Goal: Task Accomplishment & Management: Use online tool/utility

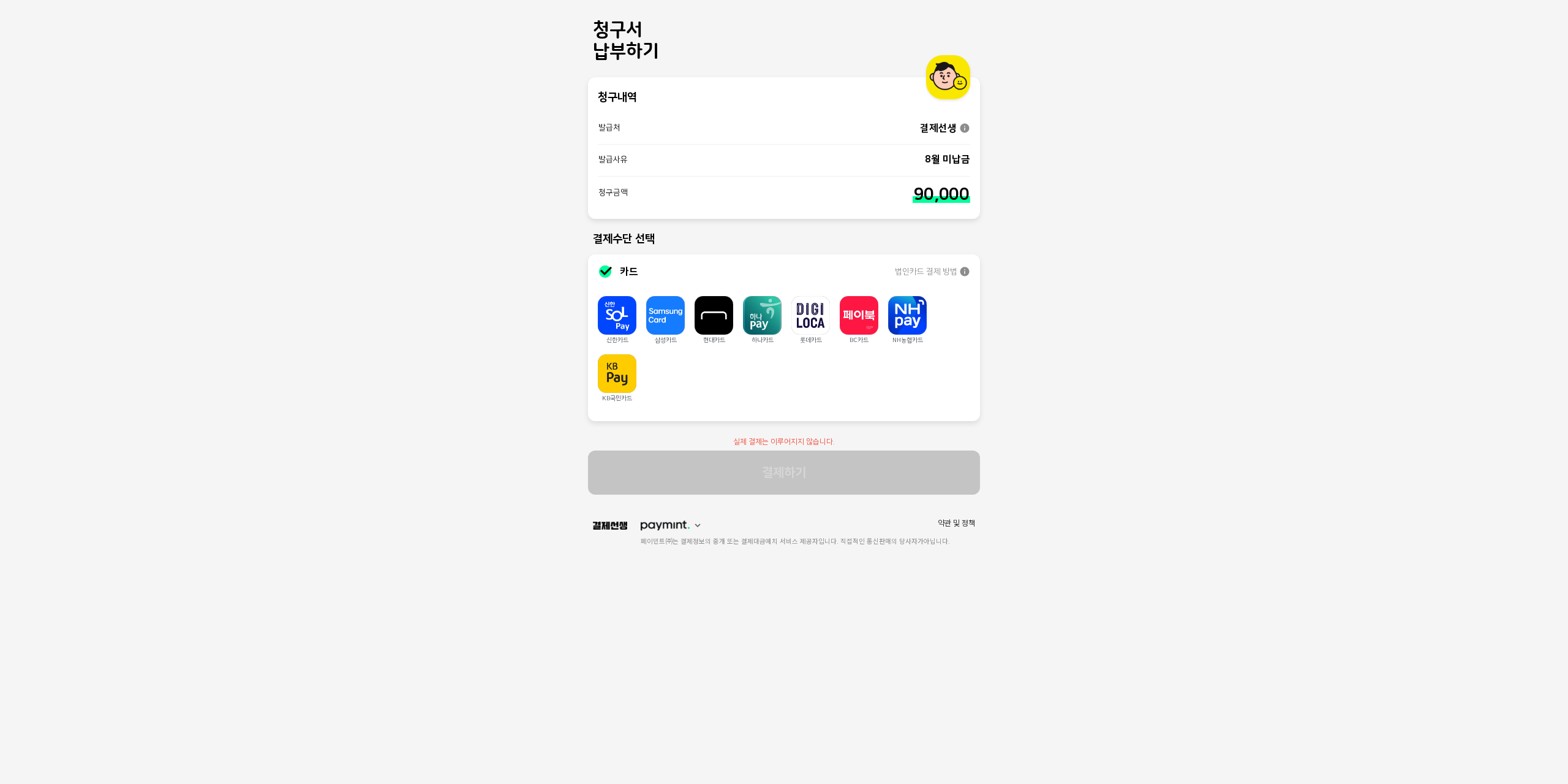
click at [1113, 439] on div "청구서 납부하기 청구내역 발급처 결제선생 발급사유 8월 미납금 청구금액 90,000 결제수단 선택 카드 법인카드 결제 방법 신한카드 삼성카드 …" at bounding box center [784, 392] width 1568 height 784
click at [1196, 498] on div "청구서 납부하기 청구내역 발급처 결제선생 발급사유 8월 미납금 청구금액 90,000 결제수단 선택 카드 법인카드 결제 방법 신한카드 삼성카드 …" at bounding box center [784, 392] width 1568 height 784
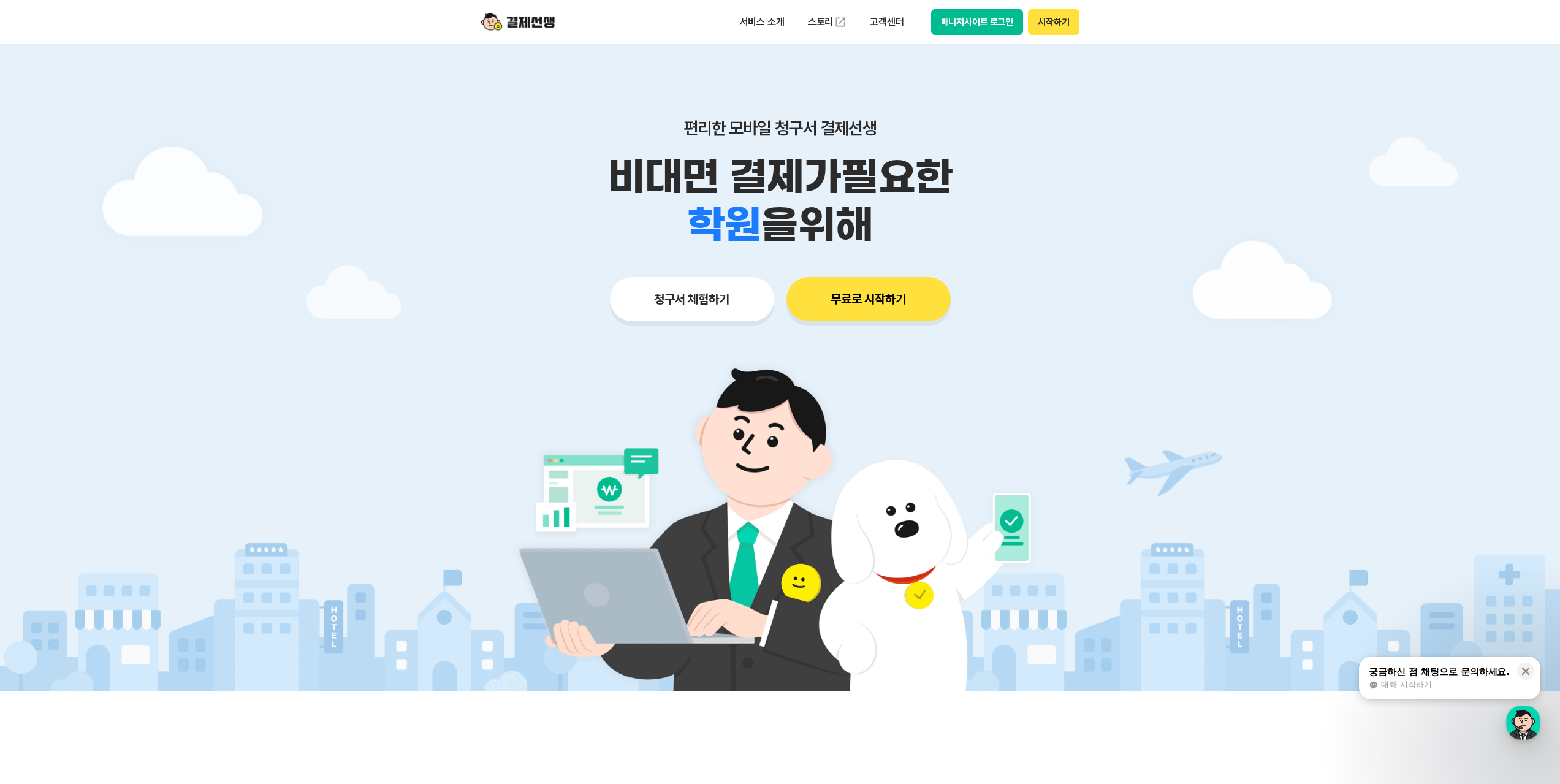
click at [713, 300] on button "청구서 체험하기" at bounding box center [692, 299] width 165 height 44
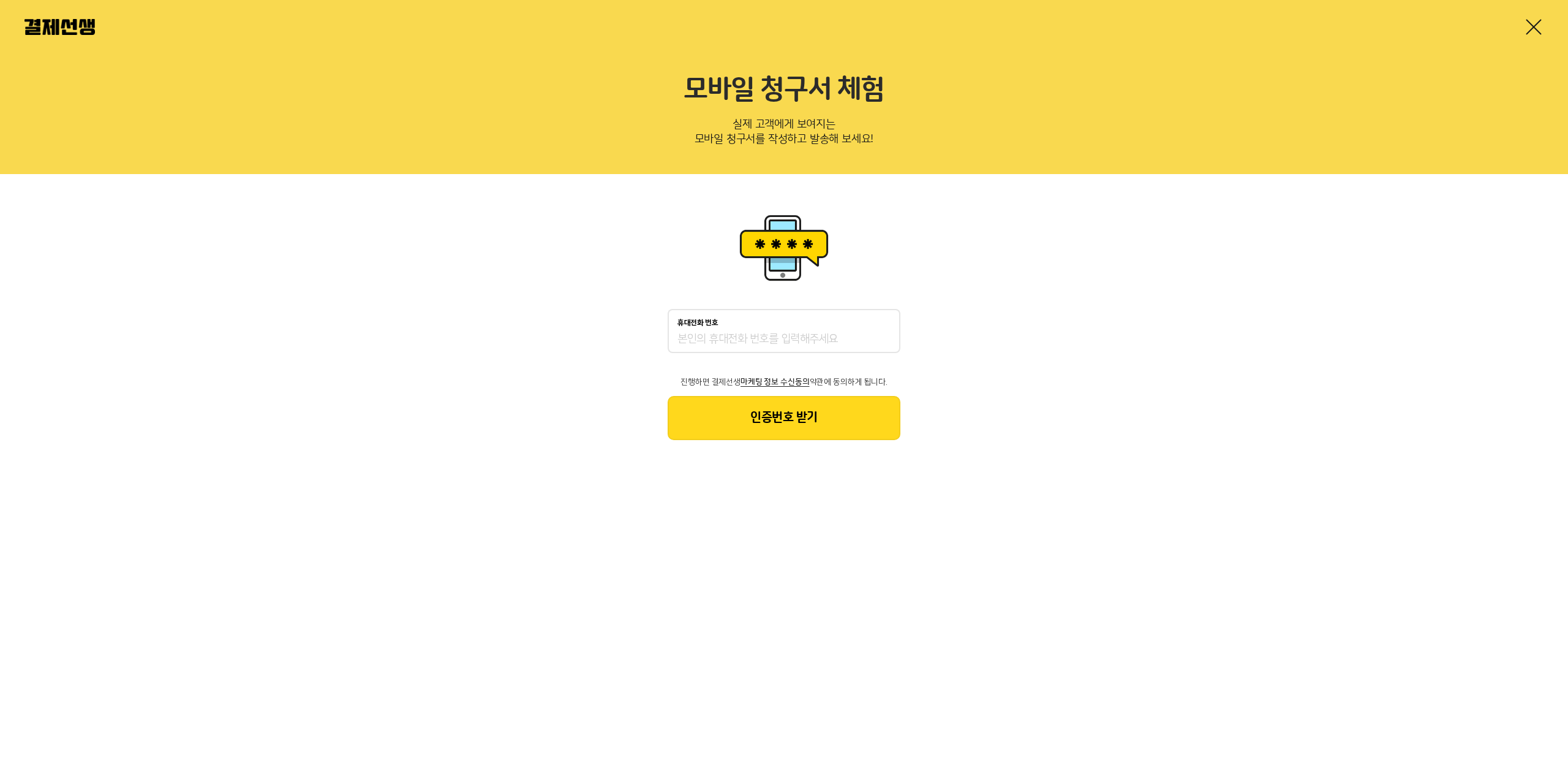
click at [782, 339] on input "휴대전화 번호" at bounding box center [784, 339] width 213 height 15
type input "01033406084"
click at [787, 427] on button "인증번호 받기" at bounding box center [784, 418] width 233 height 44
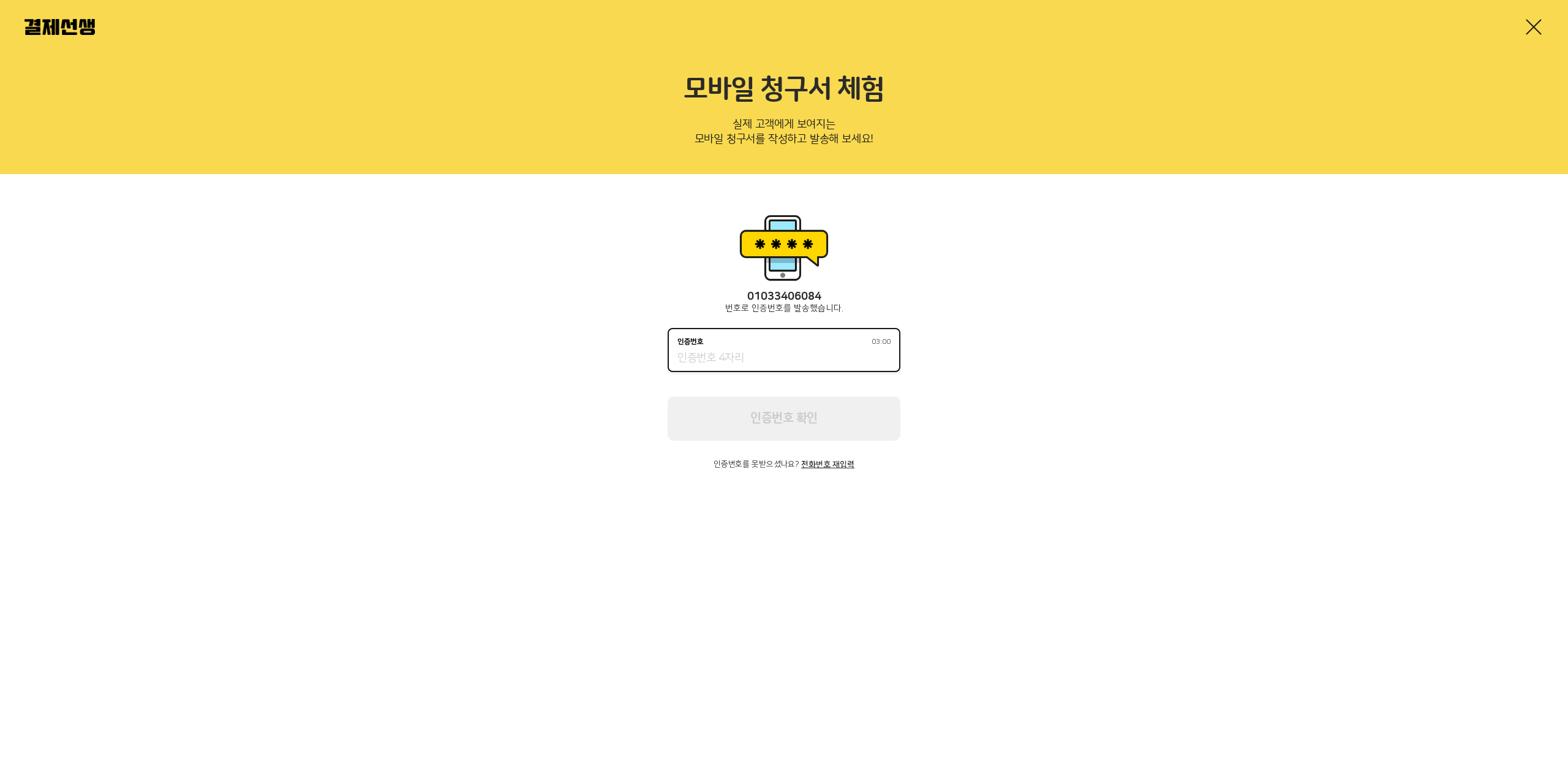
click at [763, 360] on input "인증번호 03:00" at bounding box center [784, 358] width 213 height 15
click at [670, 506] on html "모바일 청구서 체험 실제 고객에게 보여지는 모바일 청구서를 작성하고 발송해 보세요! 01033406084 번호로 인증번호를 발송했습니다. 인증…" at bounding box center [784, 252] width 1568 height 506
click at [742, 357] on input "인증번호 02:52" at bounding box center [784, 358] width 213 height 15
type input "9"
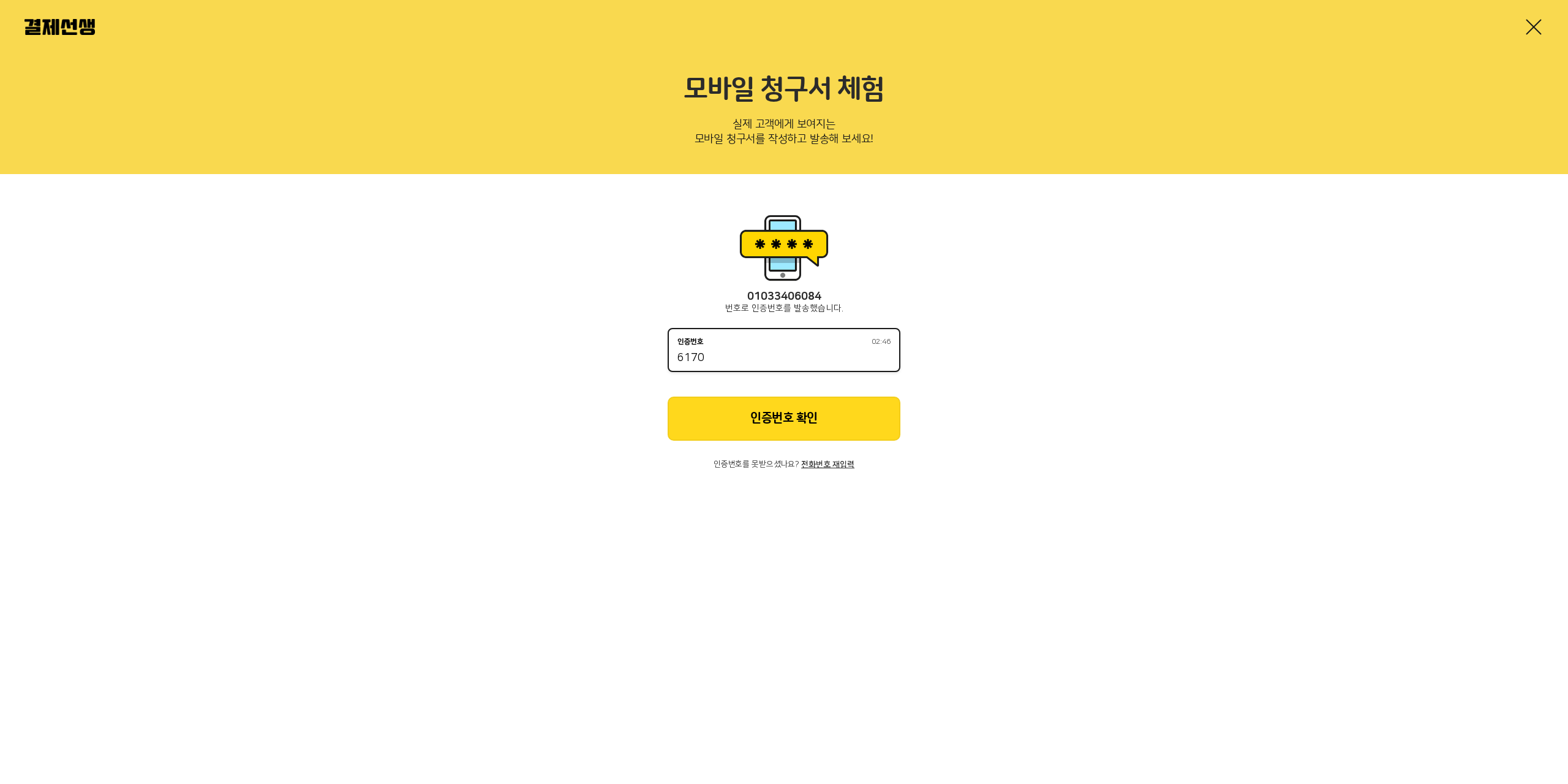
type input "6170"
click at [779, 401] on button "인증번호 확인" at bounding box center [784, 418] width 233 height 44
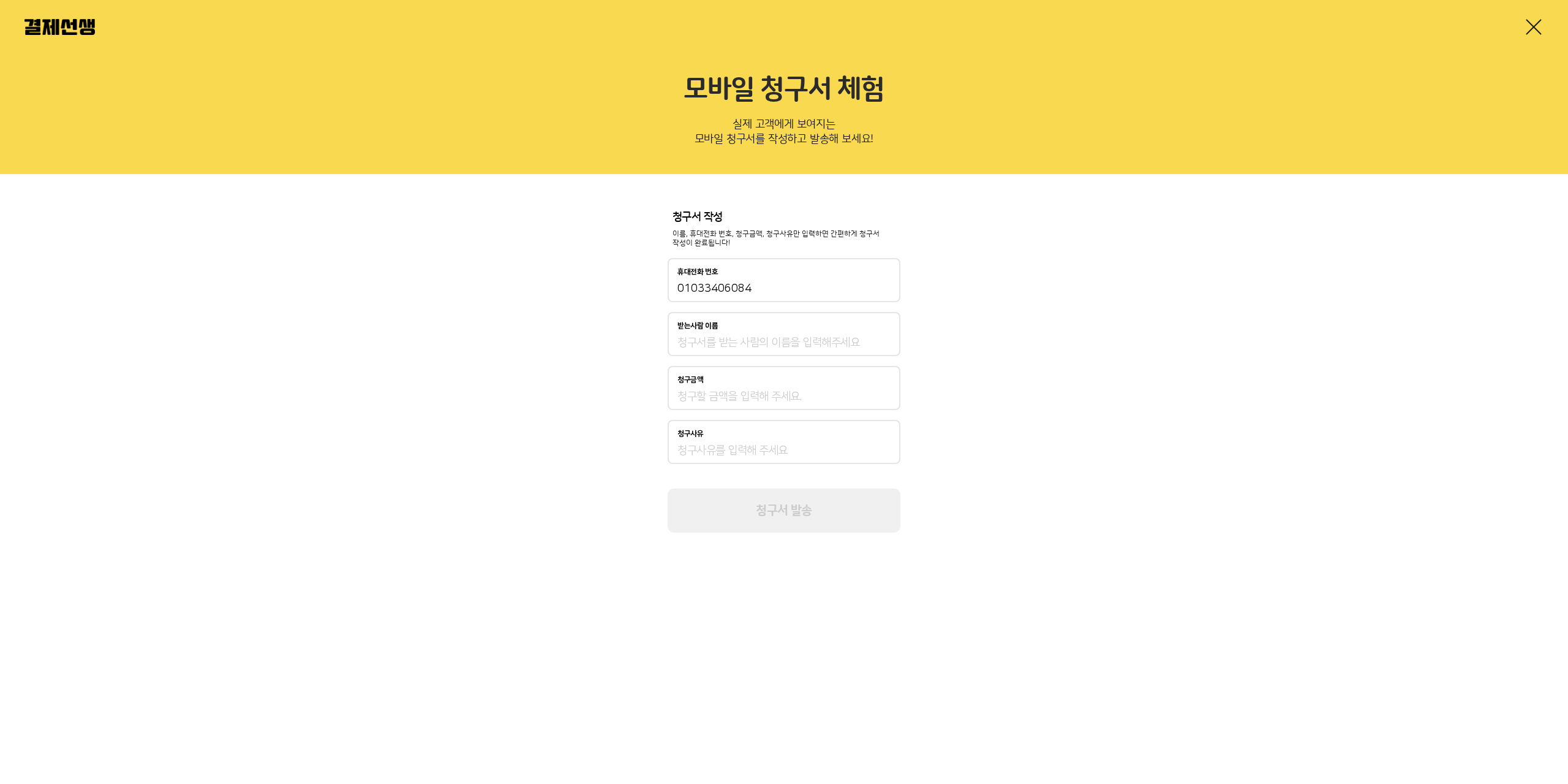
click at [792, 329] on div "받는사람 이름" at bounding box center [784, 326] width 213 height 8
click at [792, 335] on input "받는사람 이름" at bounding box center [784, 342] width 213 height 15
type input "9월 미납금"
click at [808, 399] on input "청구금액" at bounding box center [784, 396] width 213 height 15
type input "45,000"
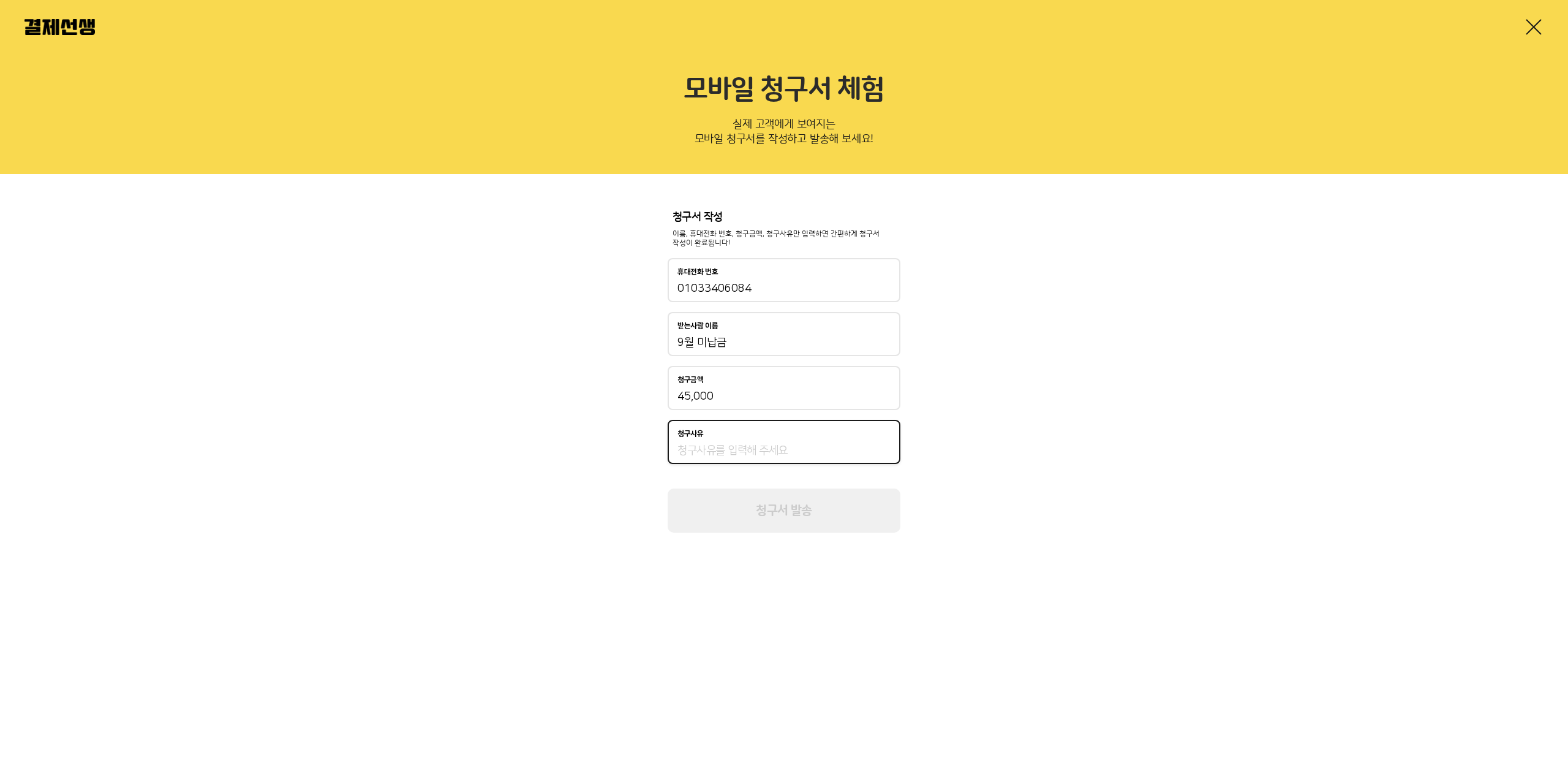
click at [848, 446] on input "청구사유" at bounding box center [784, 450] width 213 height 15
type input "미납"
click at [812, 521] on button "청구서 발송" at bounding box center [784, 510] width 233 height 44
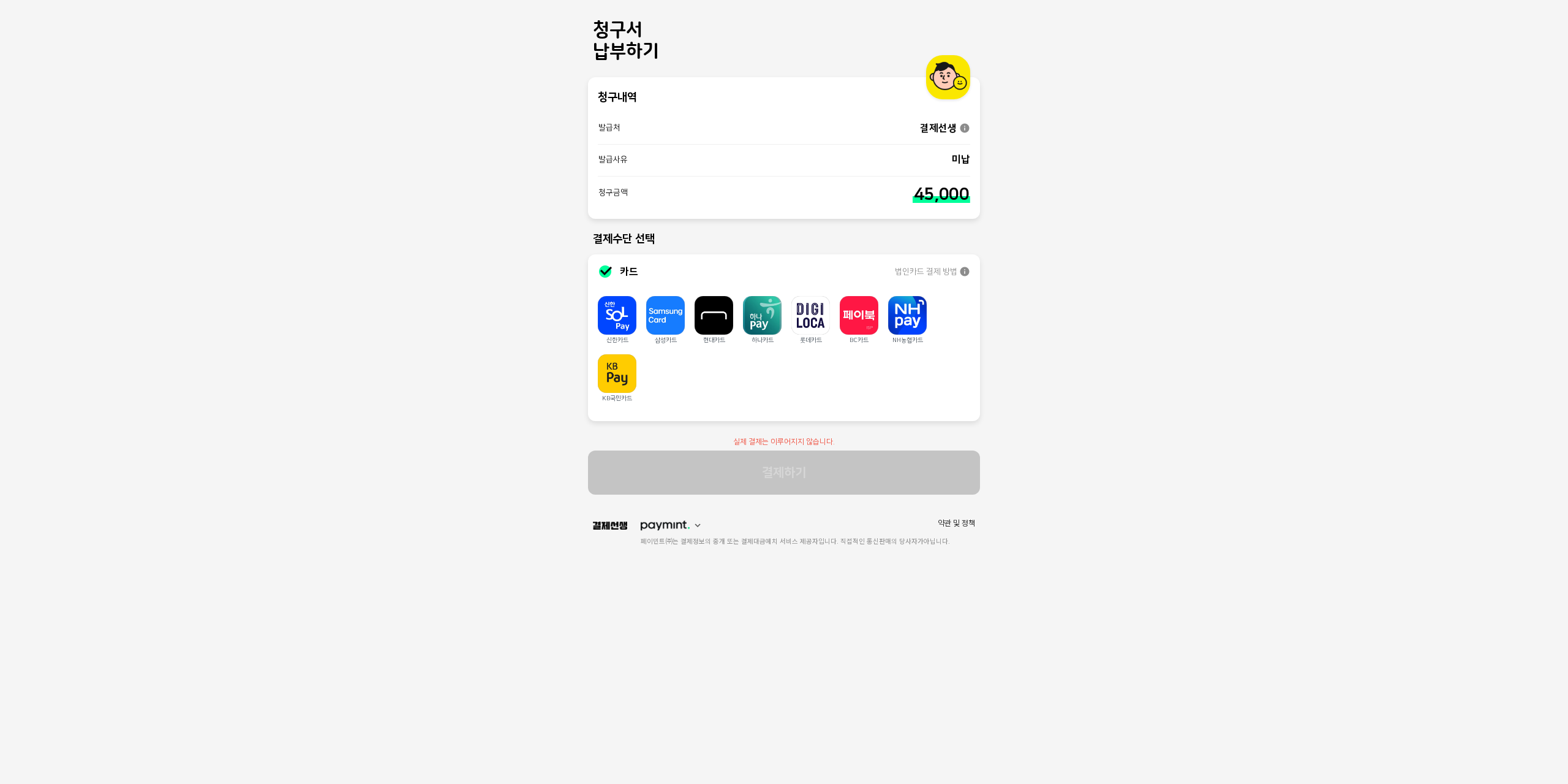
click at [604, 276] on icon at bounding box center [605, 271] width 15 height 15
click at [605, 270] on icon at bounding box center [605, 271] width 15 height 15
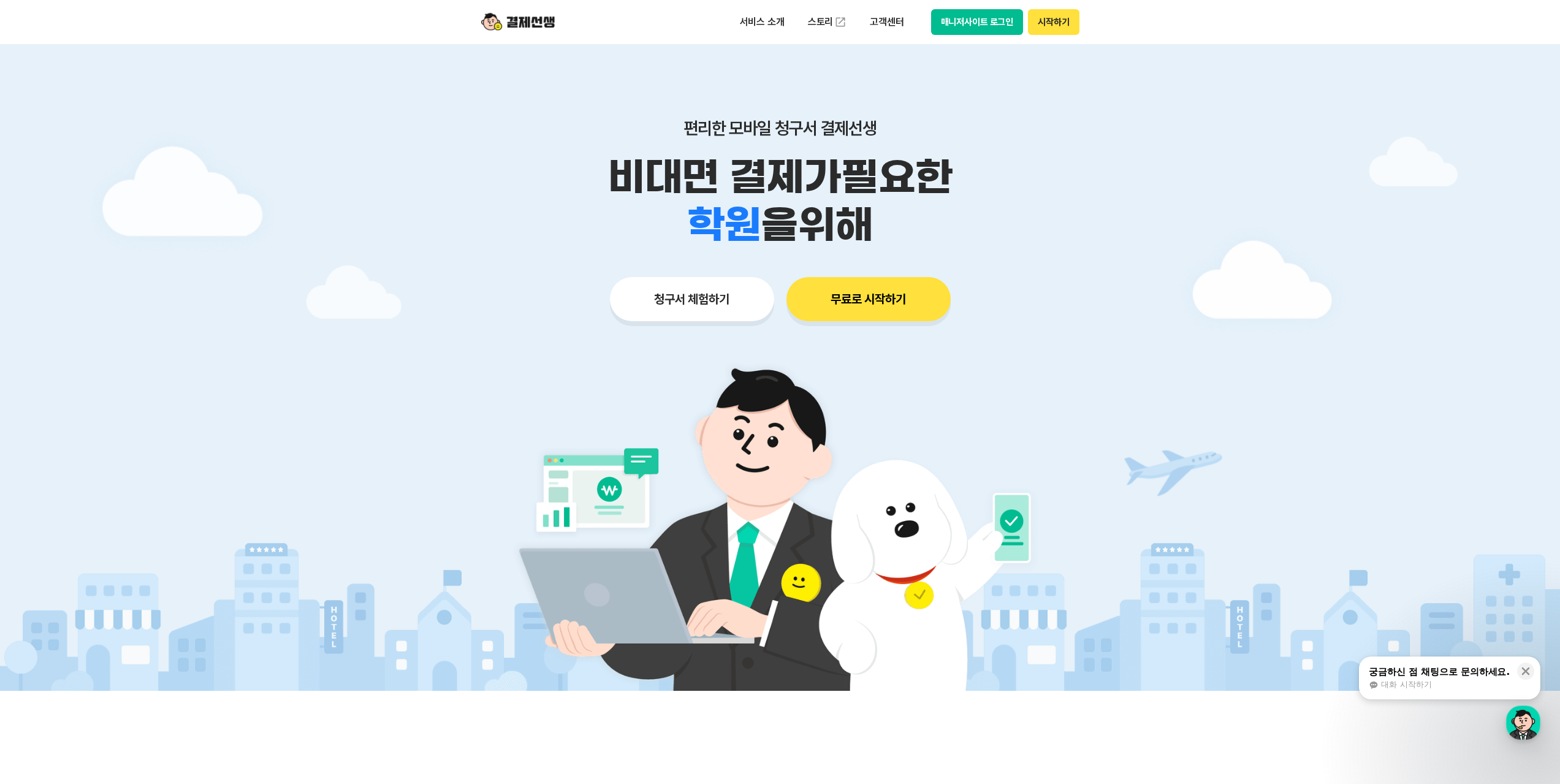
click at [756, 21] on p "서비스 소개" at bounding box center [762, 22] width 62 height 22
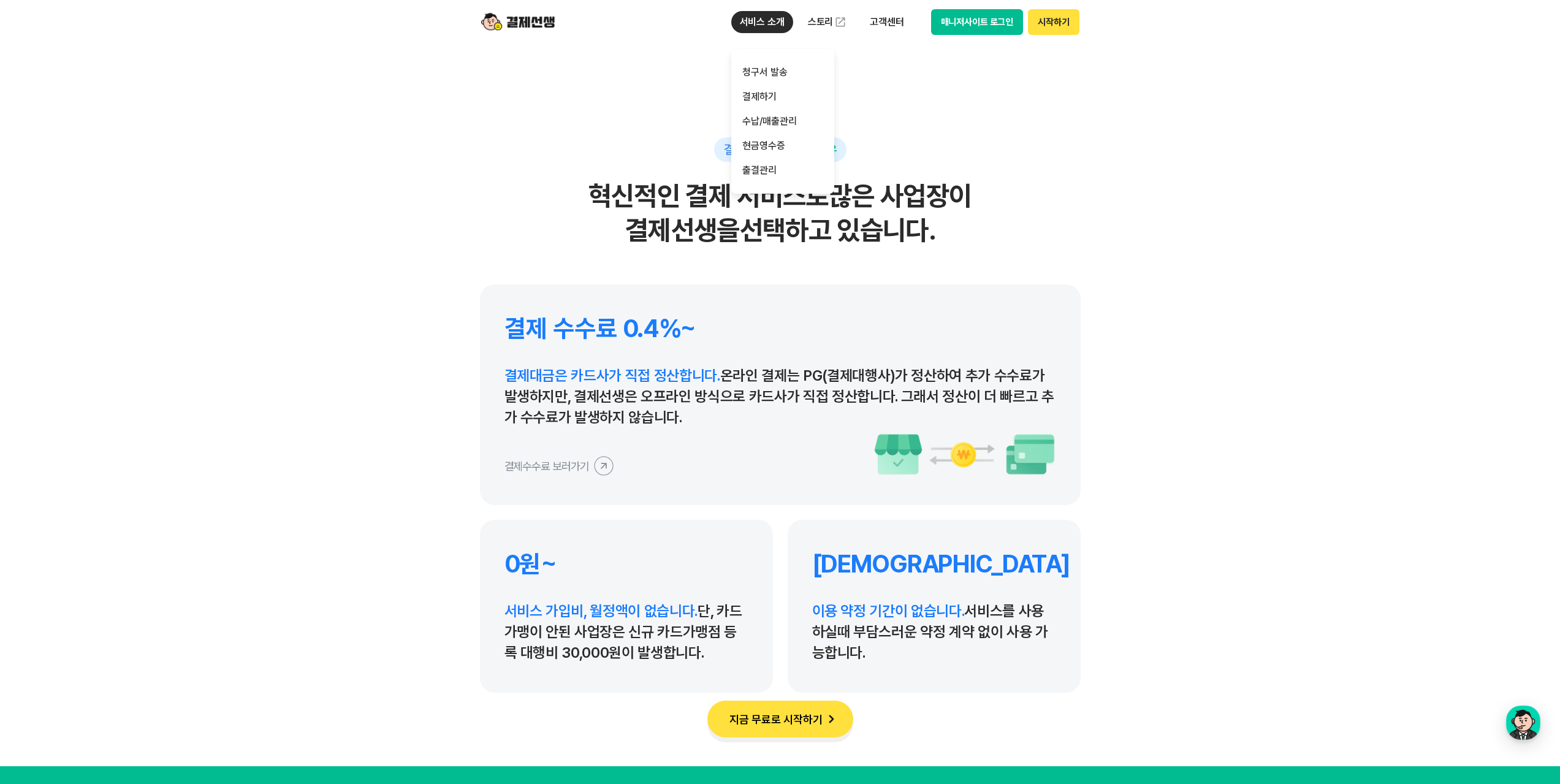
scroll to position [5515, 0]
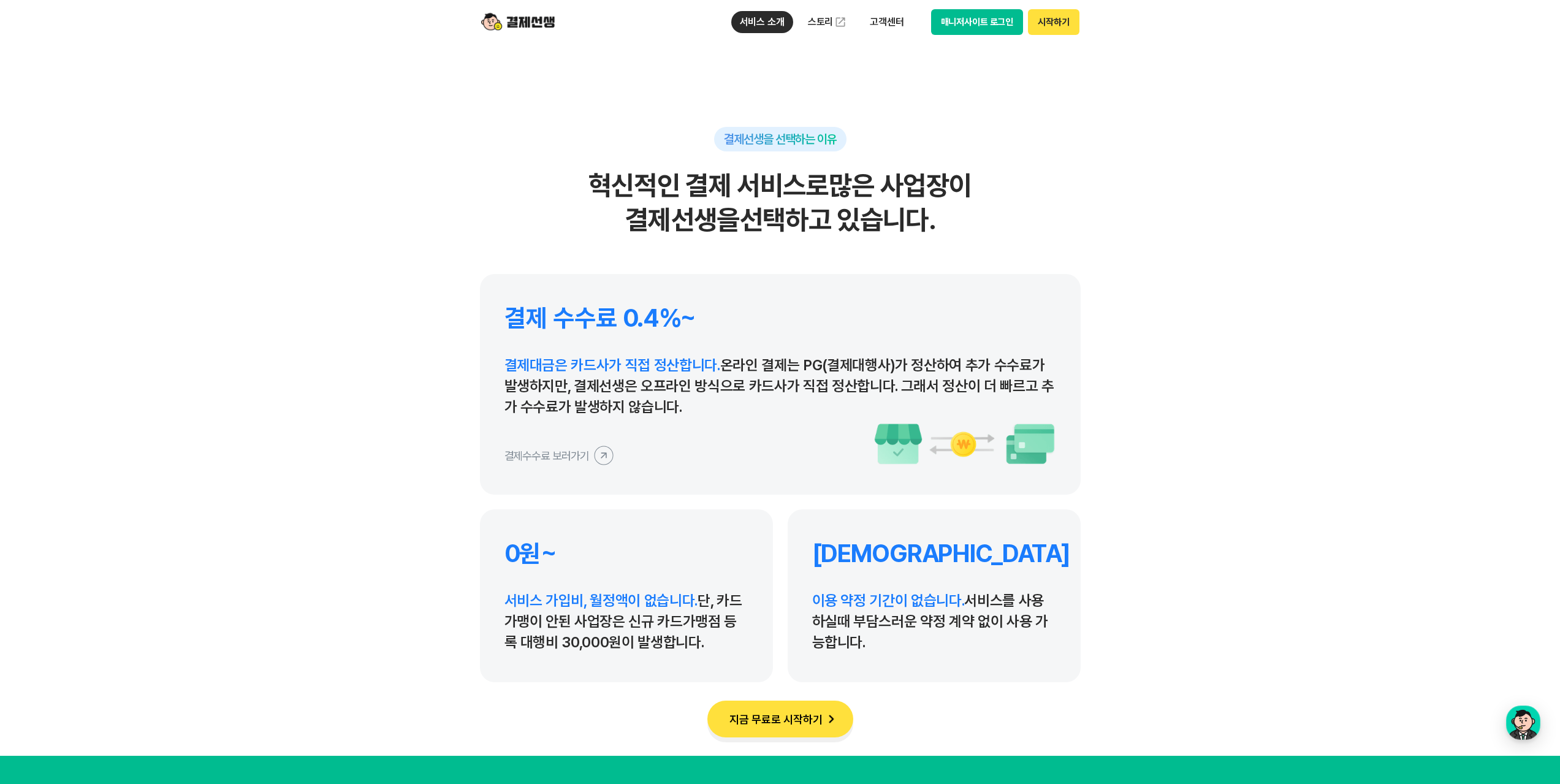
click at [608, 457] on icon at bounding box center [603, 454] width 27 height 27
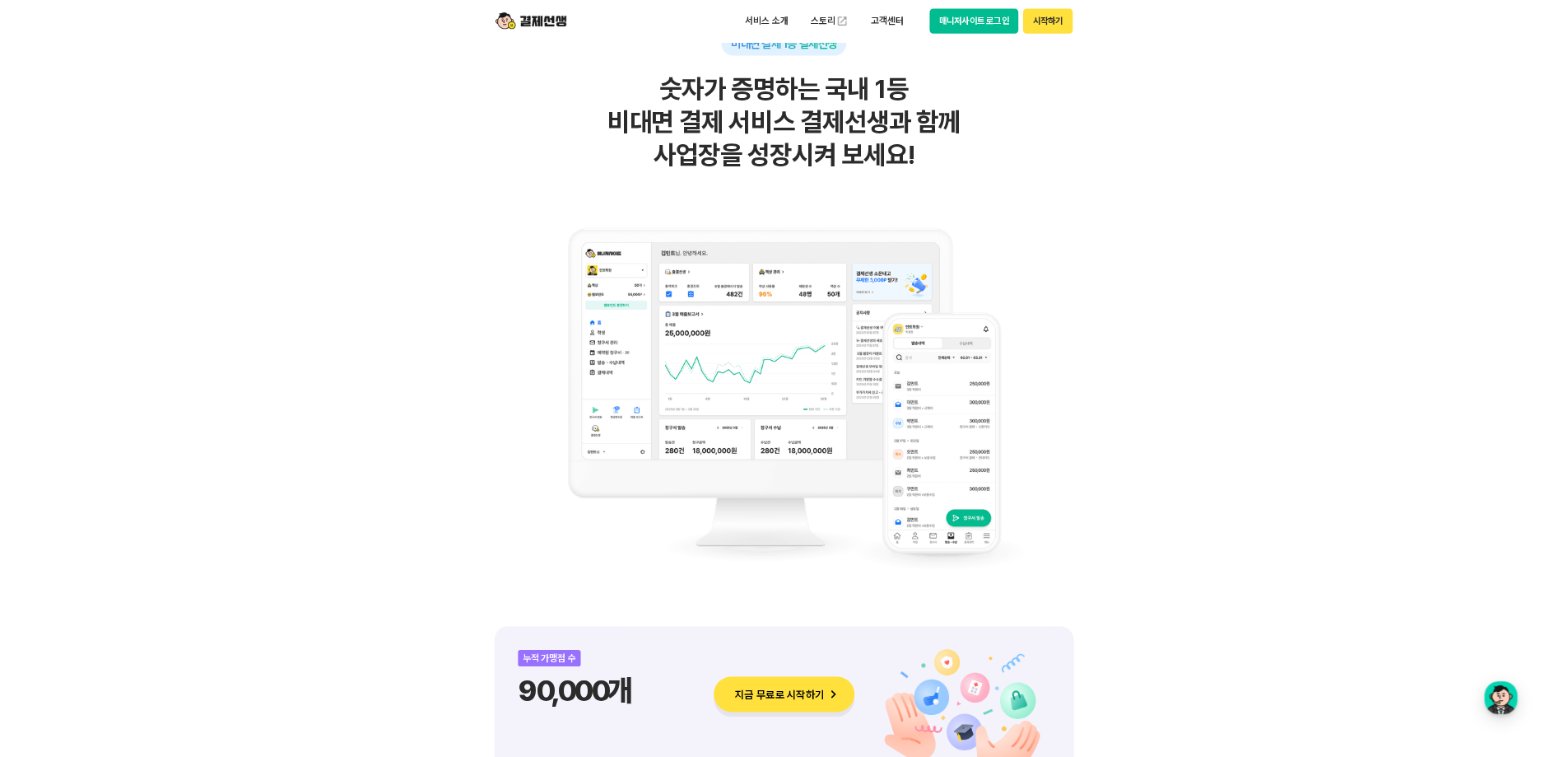
scroll to position [961, 0]
